Goal: Task Accomplishment & Management: Complete application form

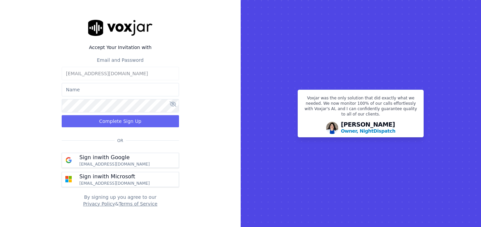
click at [98, 92] on input "text" at bounding box center [120, 89] width 117 height 13
type input "[PERSON_NAME]"
click at [173, 105] on icon at bounding box center [173, 103] width 7 height 5
click at [44, 105] on div "Accept Your Invitation with Email and Password [EMAIL_ADDRESS][DOMAIN_NAME] [PE…" at bounding box center [120, 113] width 241 height 227
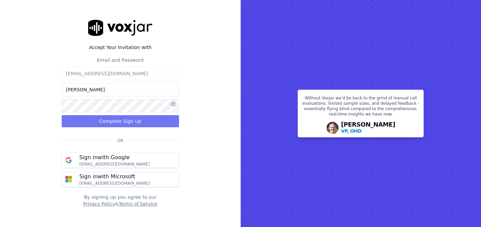
click at [111, 120] on button "Complete Sign Up" at bounding box center [120, 121] width 117 height 12
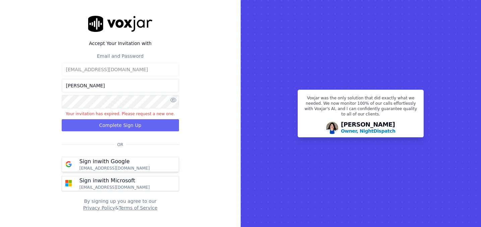
click at [128, 160] on div "Sign in with Google [EMAIL_ADDRESS][DOMAIN_NAME]" at bounding box center [114, 163] width 78 height 13
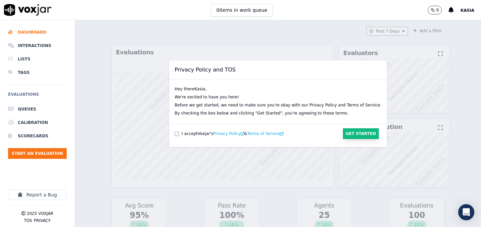
click at [352, 133] on button "Get Started" at bounding box center [361, 133] width 36 height 11
